Goal: Task Accomplishment & Management: Complete application form

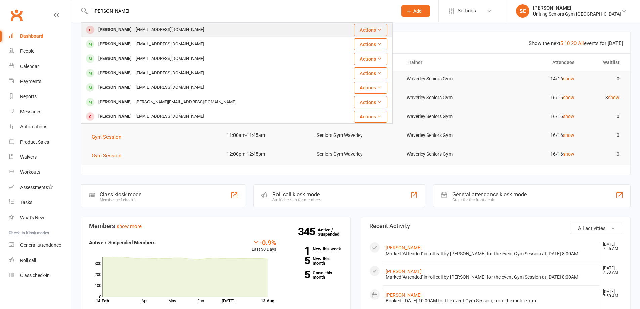
type input "roberta"
click at [145, 26] on div "rllauchlan@ozemail.com.au" at bounding box center [170, 30] width 72 height 10
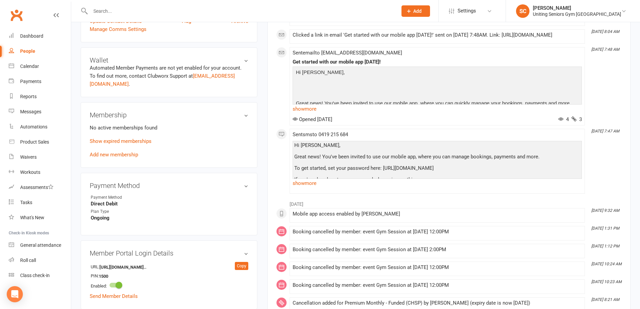
scroll to position [269, 0]
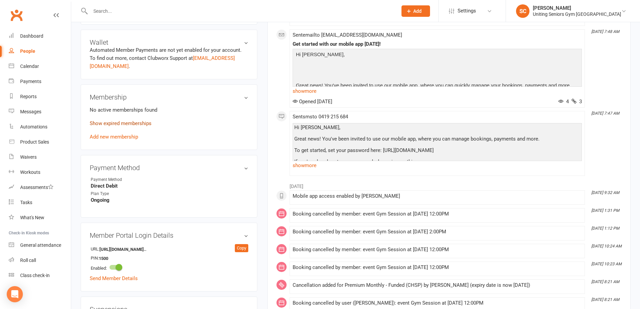
click at [146, 120] on link "Show expired memberships" at bounding box center [121, 123] width 62 height 6
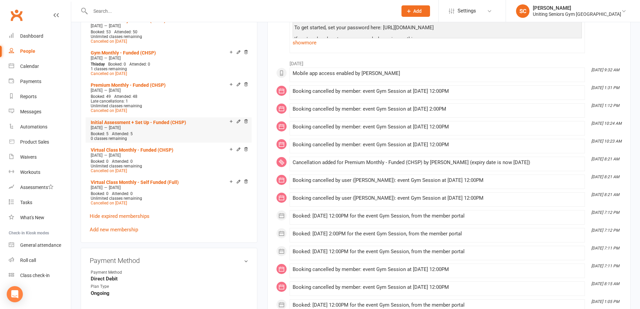
scroll to position [403, 0]
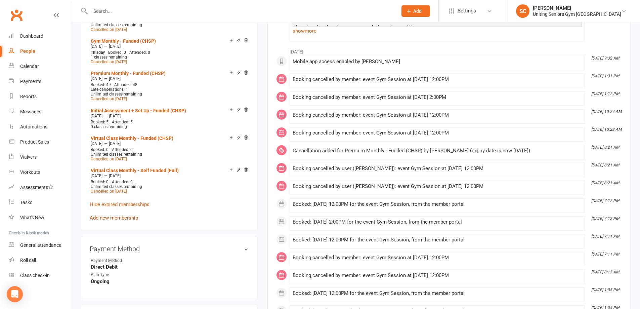
click at [128, 215] on link "Add new membership" at bounding box center [114, 218] width 48 height 6
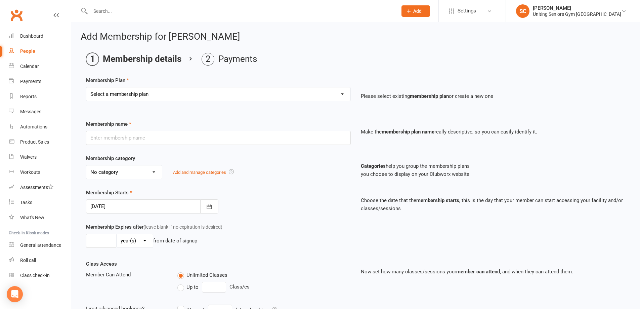
click at [160, 92] on select "Select a membership plan Create new Membership Plan Initial Assessment + Set Up…" at bounding box center [218, 93] width 264 height 13
select select "34"
click at [86, 87] on select "Select a membership plan Create new Membership Plan Initial Assessment + Set Up…" at bounding box center [218, 93] width 264 height 13
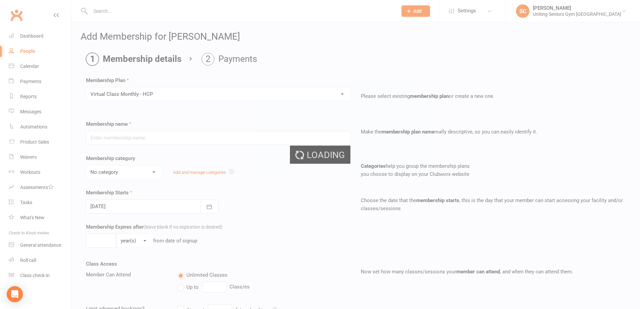
type input "Virtual Class Monthly - HCP"
select select "7"
type input "0"
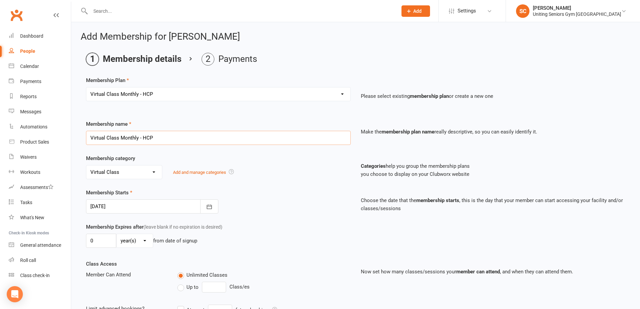
click at [130, 139] on input "Virtual Class Monthly - HCP" at bounding box center [218, 138] width 265 height 14
click at [144, 94] on select "Select a membership plan Create new Membership Plan Initial Assessment + Set Up…" at bounding box center [218, 93] width 264 height 13
click at [270, 78] on div "Membership Plan Select a membership plan Create new Membership Plan Initial Ass…" at bounding box center [355, 93] width 539 height 34
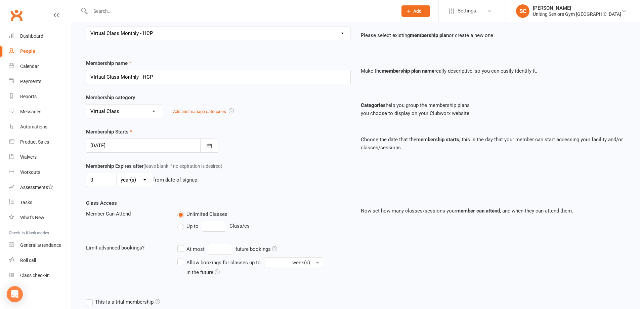
scroll to position [183, 0]
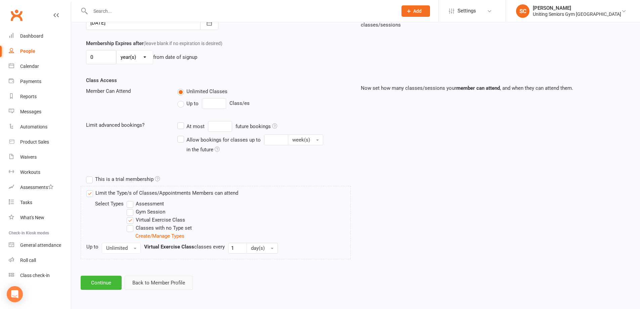
click at [157, 283] on button "Back to Member Profile" at bounding box center [159, 282] width 68 height 14
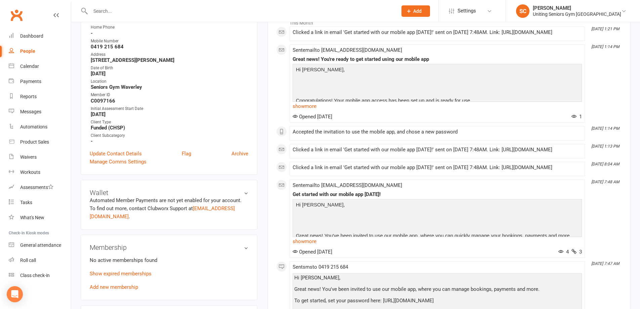
scroll to position [134, 0]
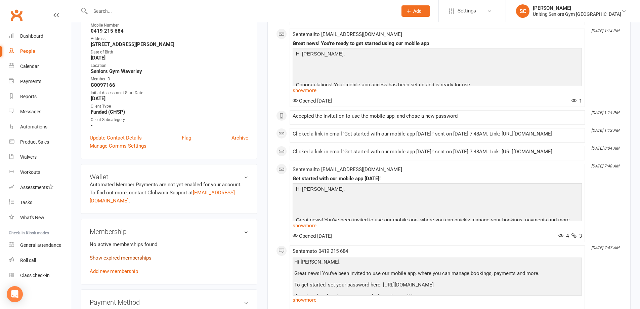
click at [135, 255] on link "Show expired memberships" at bounding box center [121, 258] width 62 height 6
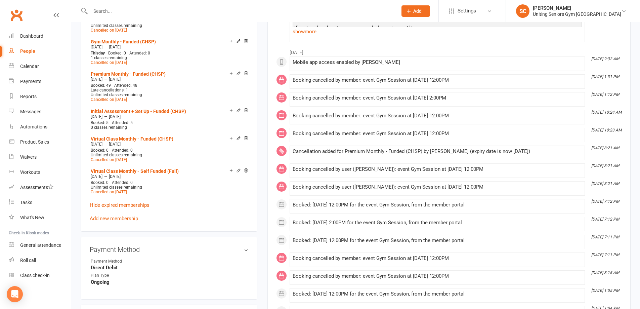
scroll to position [403, 0]
click at [131, 215] on link "Add new membership" at bounding box center [114, 218] width 48 height 6
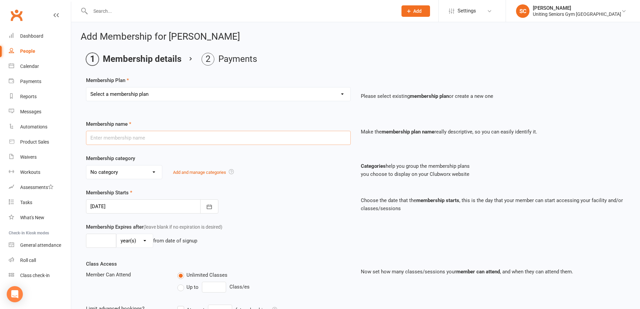
click at [178, 136] on input "text" at bounding box center [218, 138] width 265 height 14
click at [183, 87] on select "Select a membership plan Create new Membership Plan Initial Assessment + Set Up…" at bounding box center [218, 93] width 264 height 13
select select "26"
click at [86, 87] on select "Select a membership plan Create new Membership Plan Initial Assessment + Set Up…" at bounding box center [218, 93] width 264 height 13
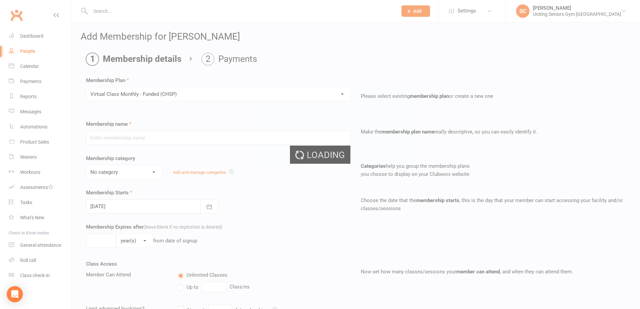
type input "Virtual Class Monthly - Funded (CHSP)"
select select "7"
type input "0"
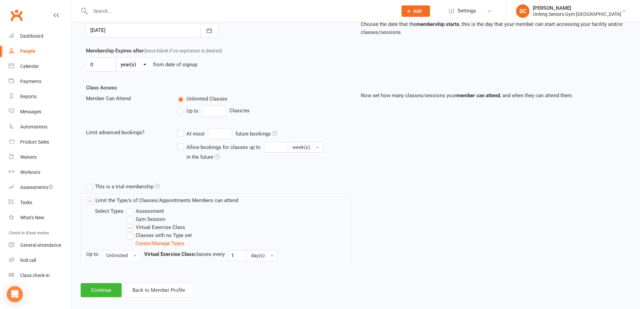
scroll to position [183, 0]
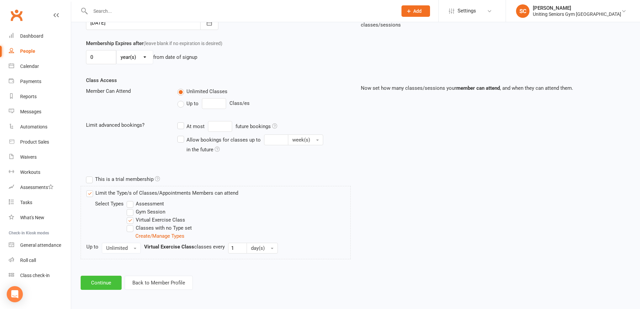
click at [105, 281] on button "Continue" at bounding box center [101, 282] width 41 height 14
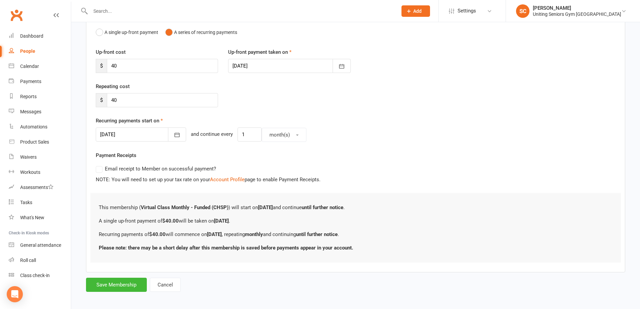
scroll to position [74, 0]
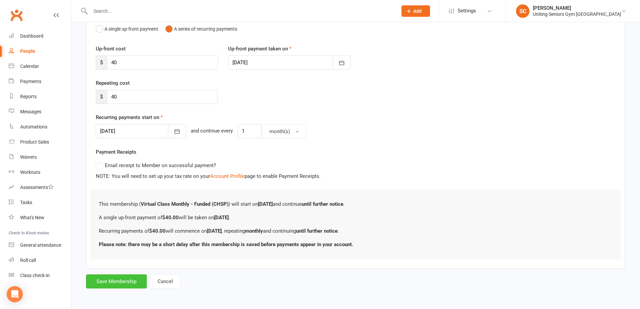
click at [125, 281] on button "Save Membership" at bounding box center [116, 281] width 61 height 14
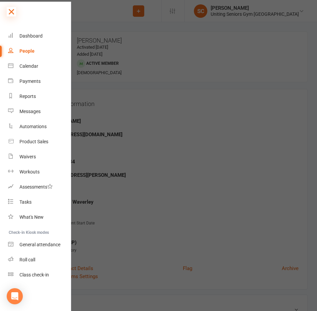
click at [14, 9] on icon at bounding box center [11, 11] width 9 height 9
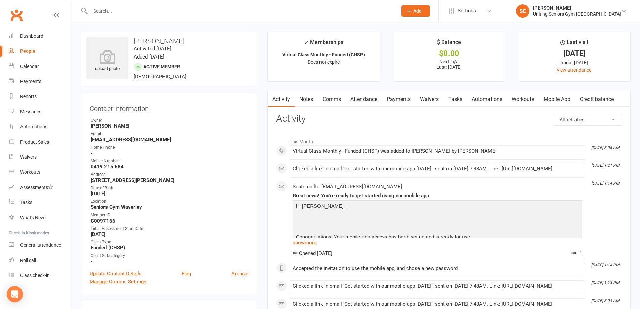
click at [197, 13] on input "text" at bounding box center [240, 10] width 304 height 9
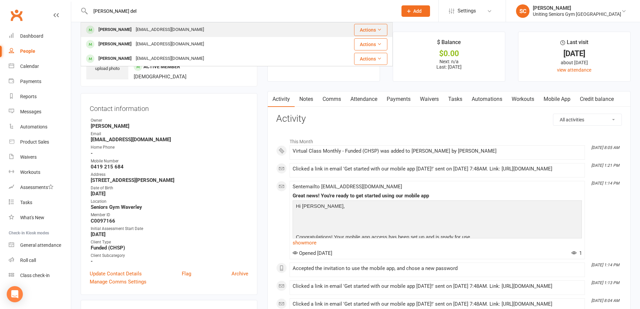
type input "donna del"
click at [198, 32] on div "Donna Delbaere mauri.delbaere@yahoo.com" at bounding box center [200, 30] width 238 height 14
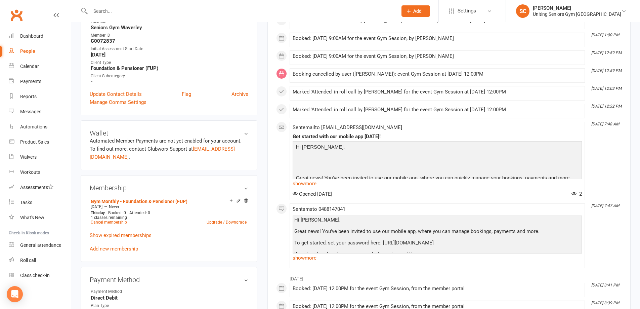
scroll to position [134, 0]
